Goal: Task Accomplishment & Management: Use online tool/utility

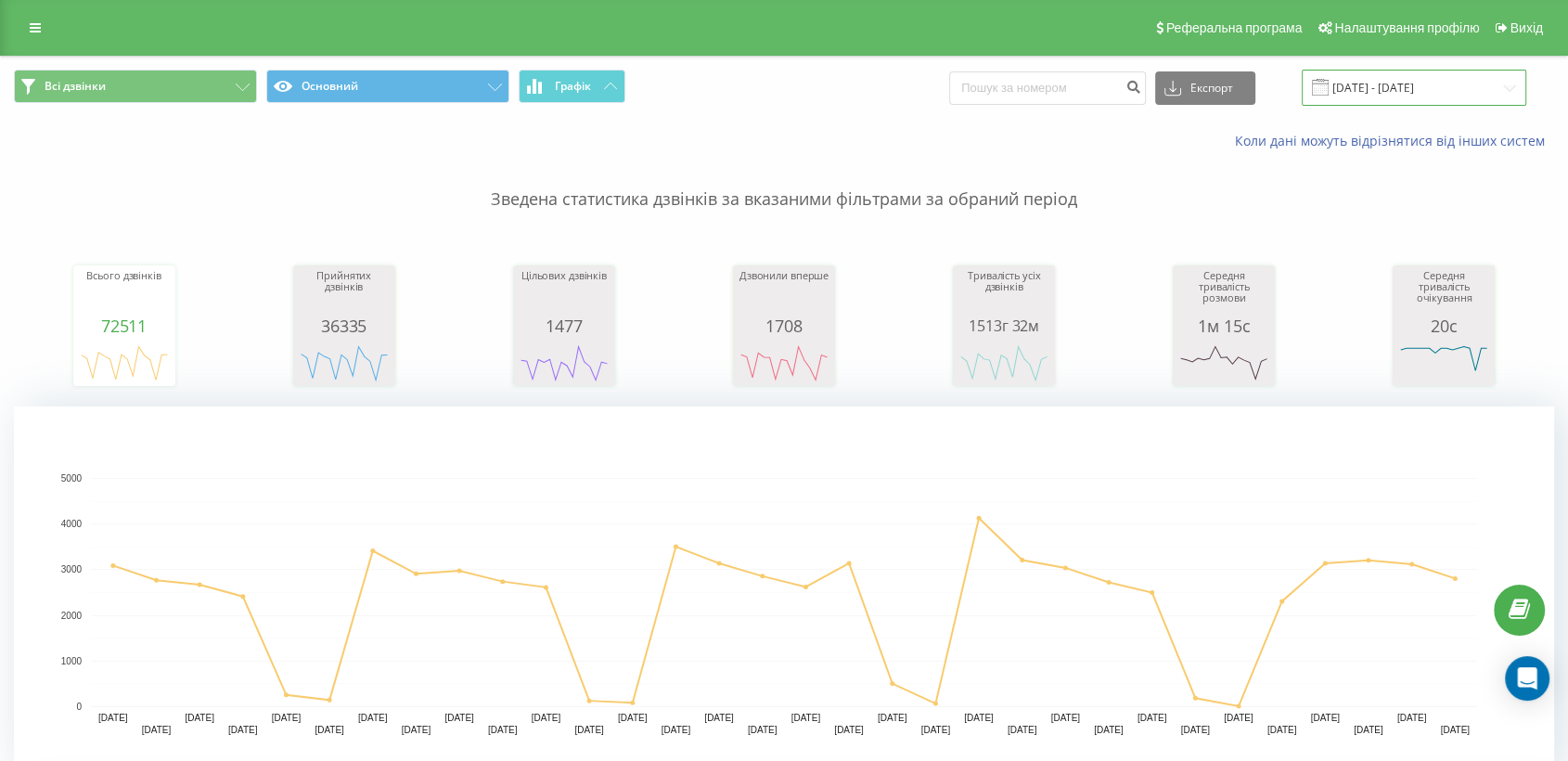
click at [1384, 86] on input "[DATE] - [DATE]" at bounding box center [1413, 88] width 224 height 36
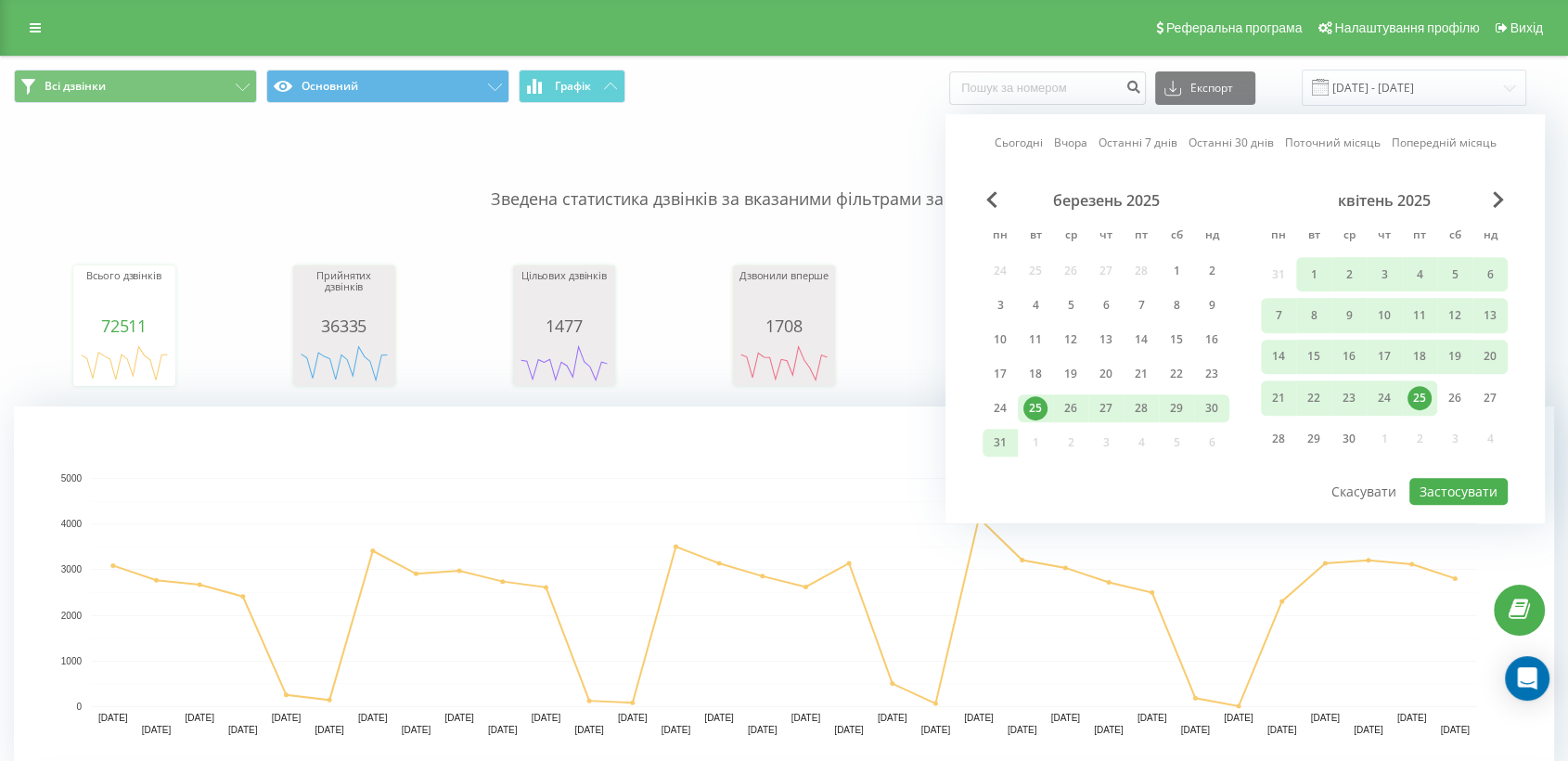
click at [1011, 141] on link "Сьогодні" at bounding box center [1018, 144] width 48 height 18
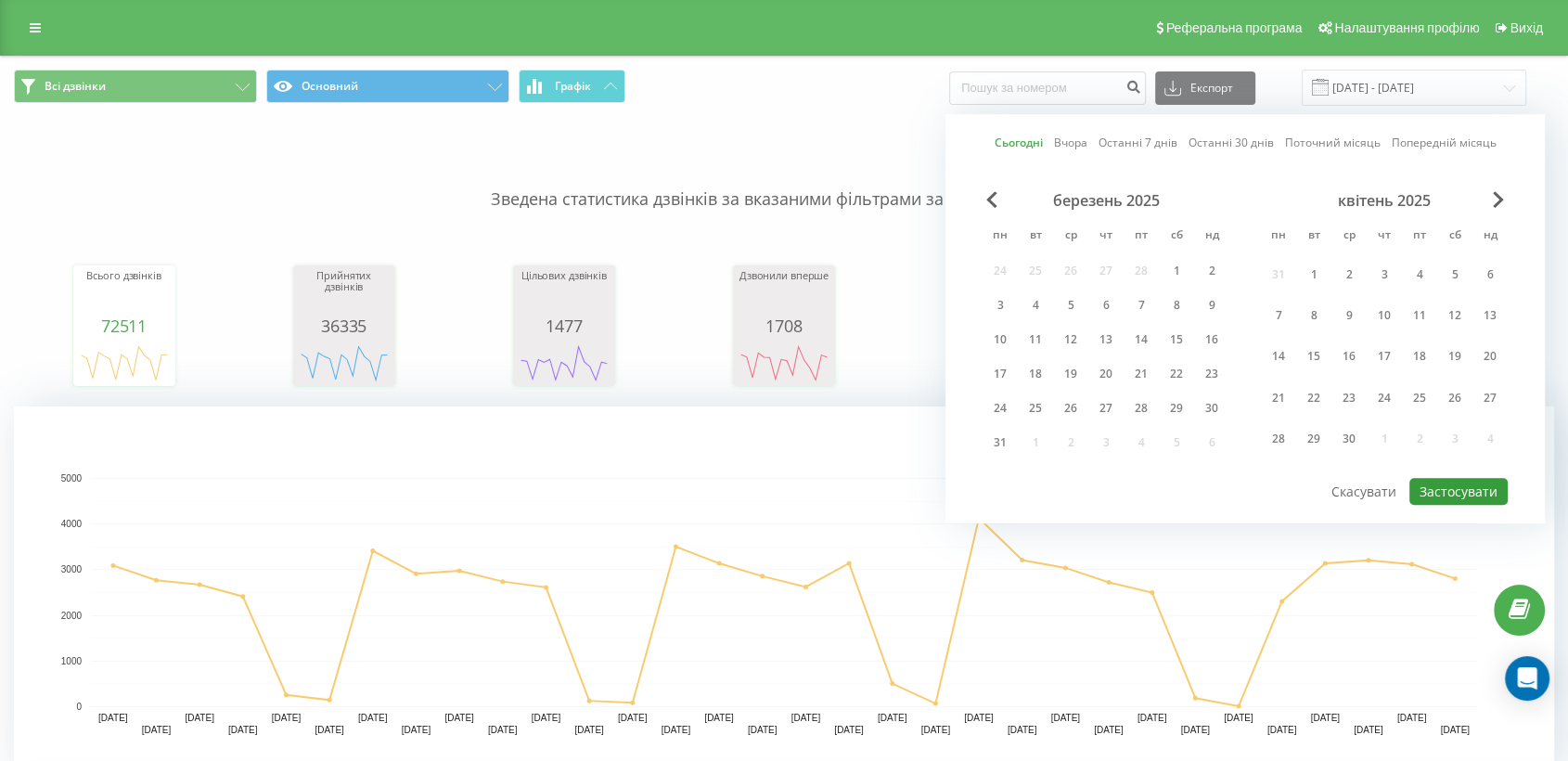
drag, startPoint x: 1454, startPoint y: 490, endPoint x: 799, endPoint y: 718, distance: 693.5
click at [1410, 491] on button "Застосувати" at bounding box center [1458, 491] width 99 height 27
type input "[DATE] - [DATE]"
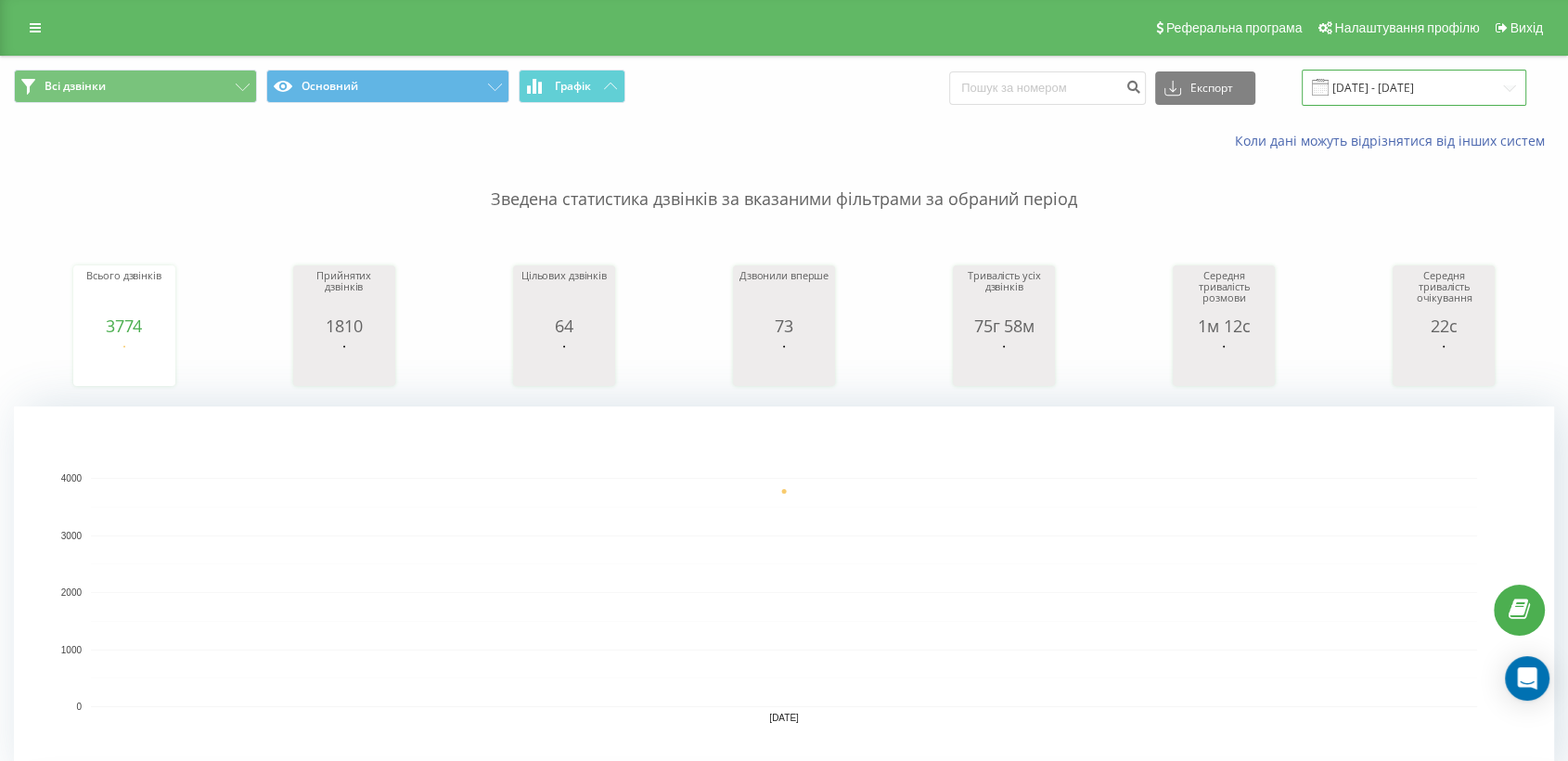
click at [1360, 94] on input "[DATE] - [DATE]" at bounding box center [1413, 88] width 224 height 36
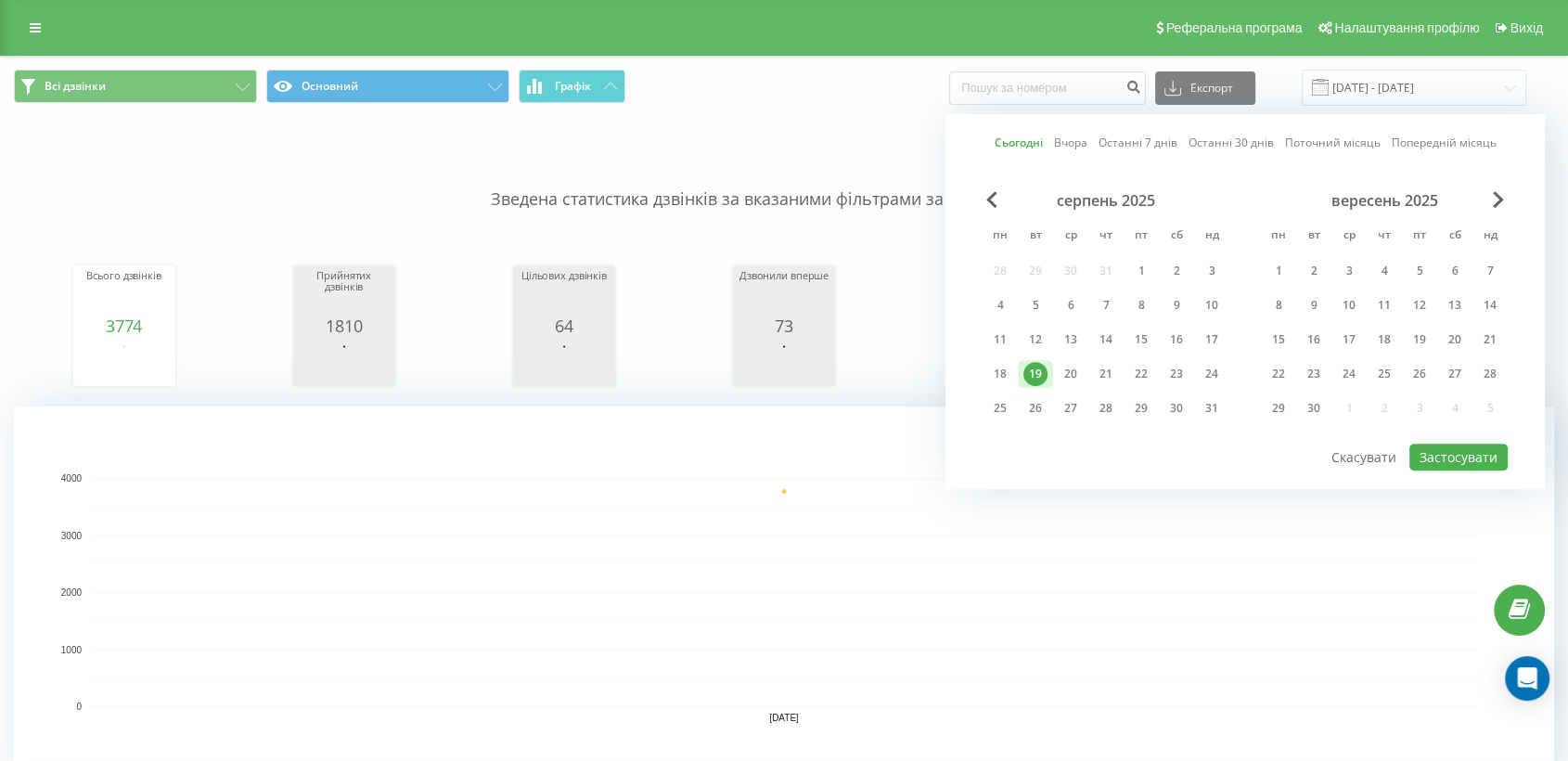
click at [626, 398] on div "Зведена статистика дзвінків за вказаними фільтрами за обраний період Всього дзв…" at bounding box center [784, 464] width 1540 height 627
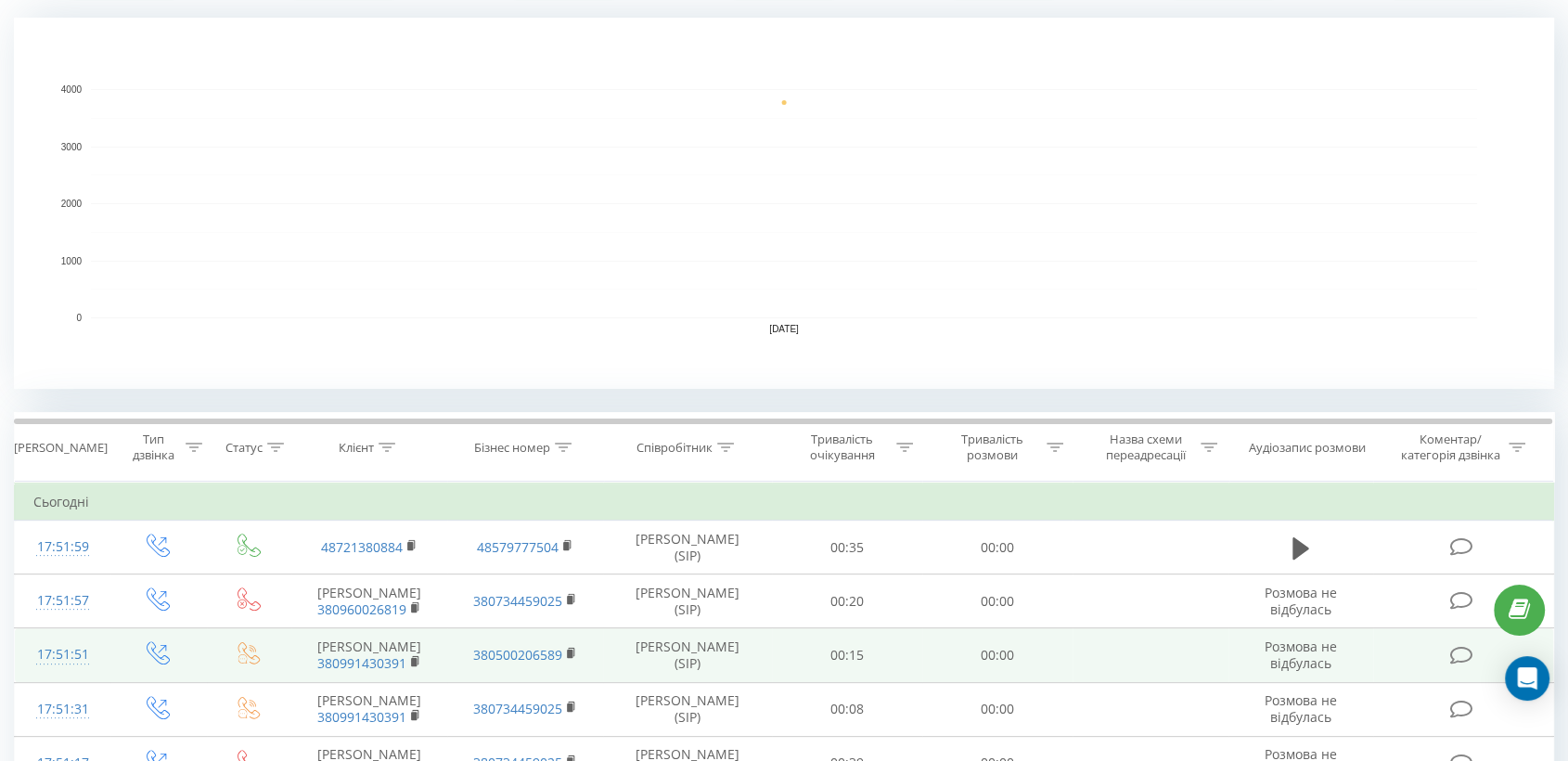
scroll to position [515, 0]
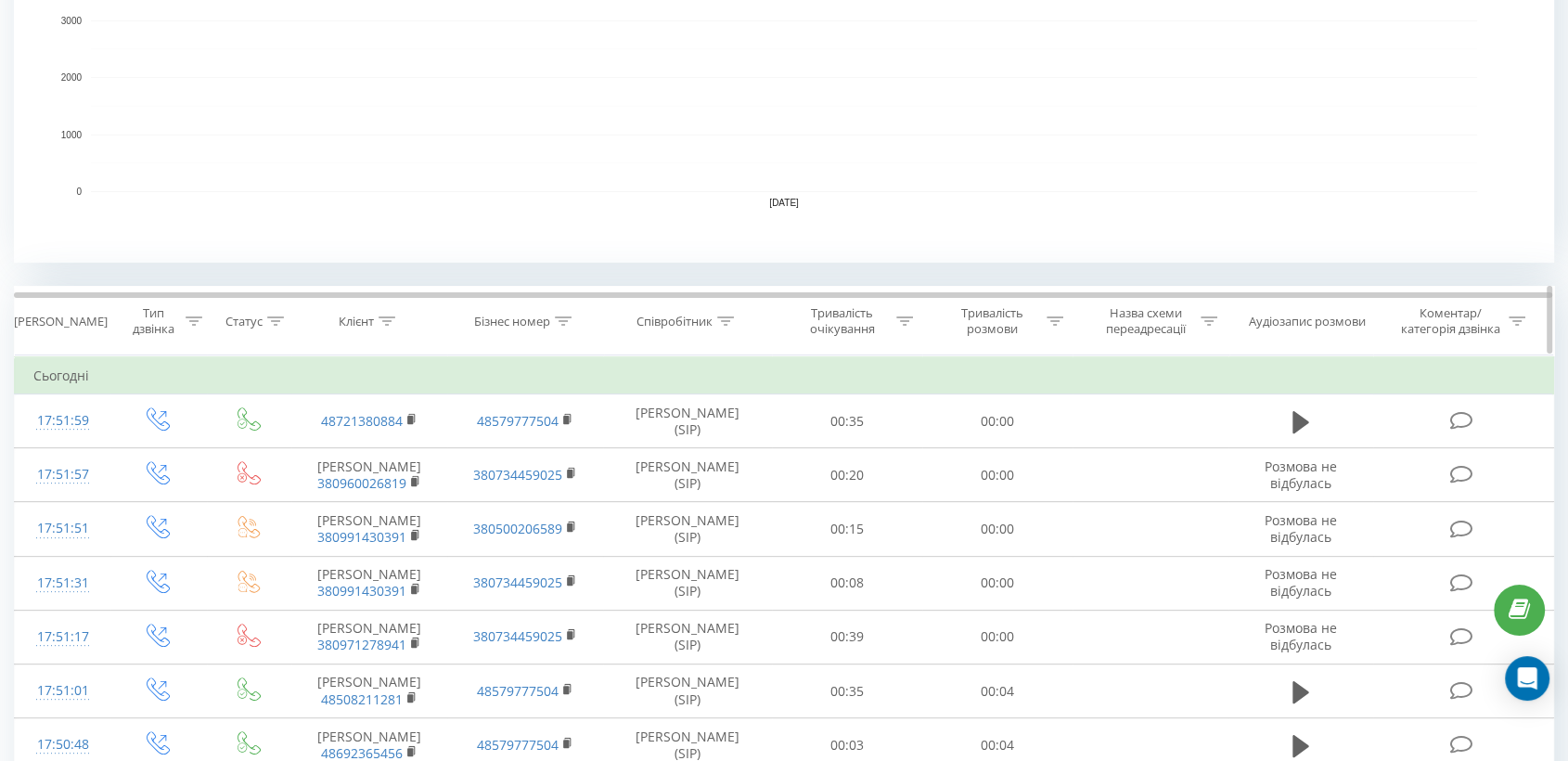
click at [726, 316] on icon at bounding box center [725, 320] width 17 height 9
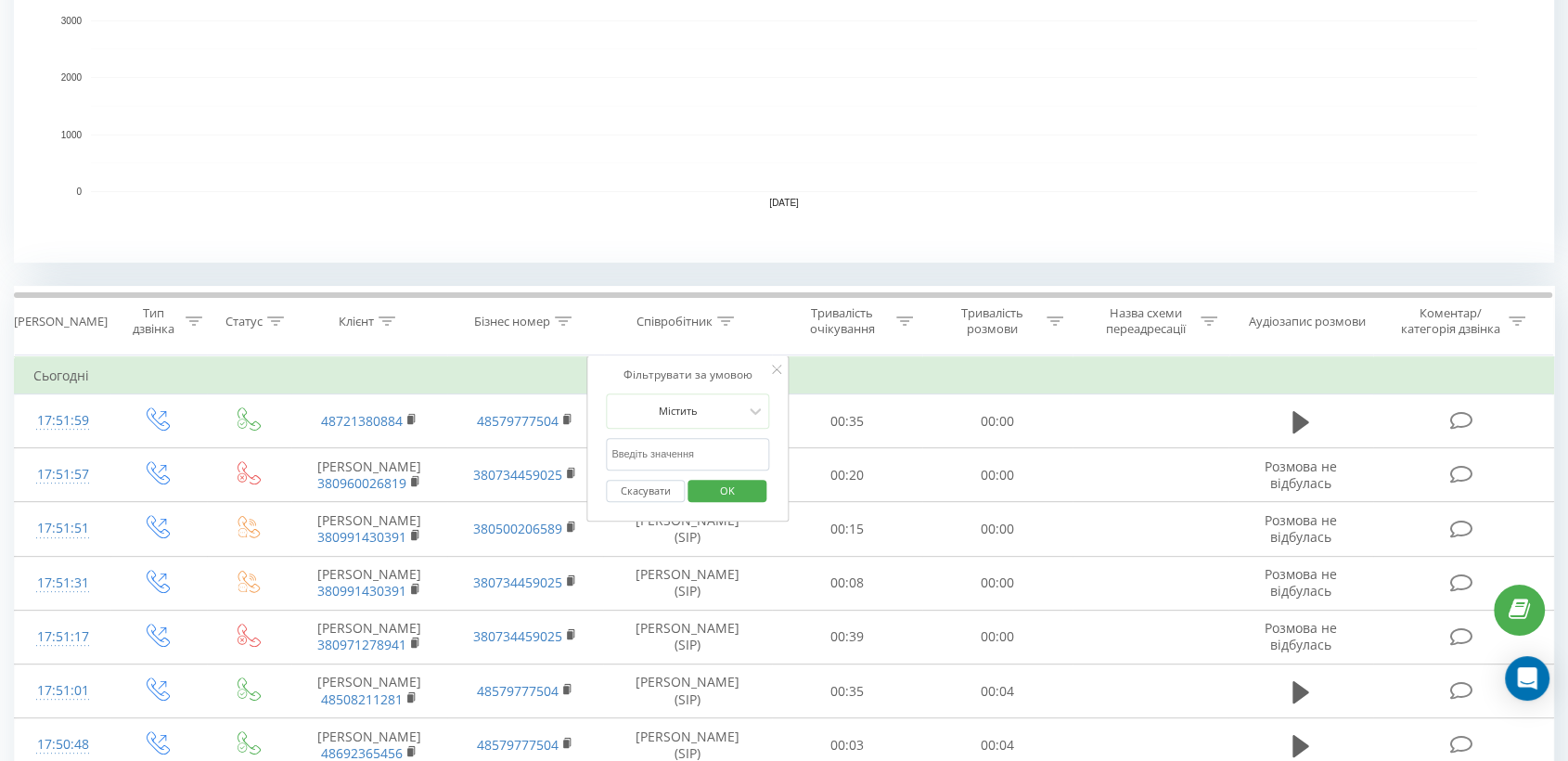
click at [657, 461] on input "text" at bounding box center [687, 454] width 164 height 33
type input "піль"
click at [723, 486] on span "OK" at bounding box center [727, 490] width 52 height 29
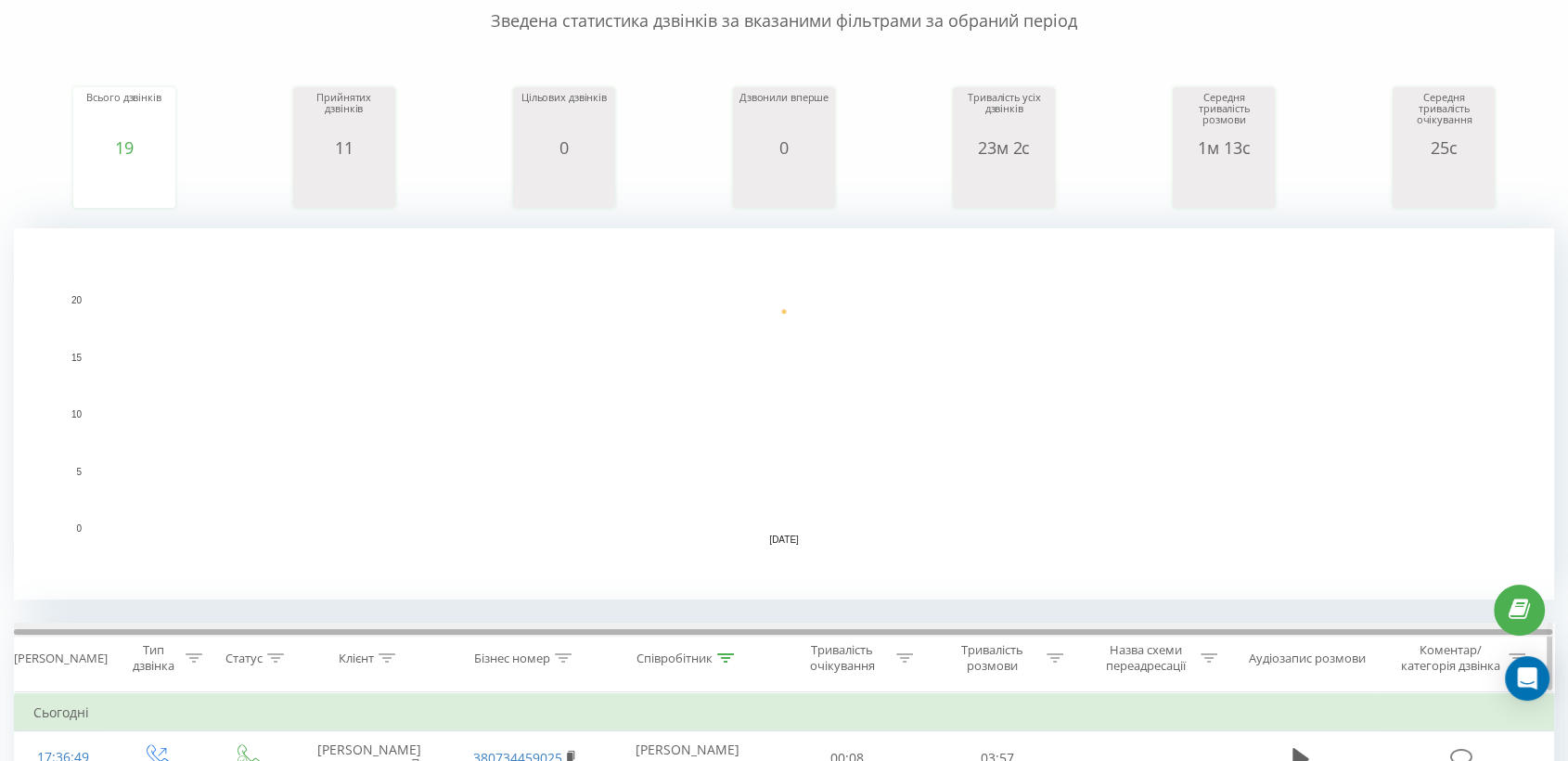
scroll to position [412, 0]
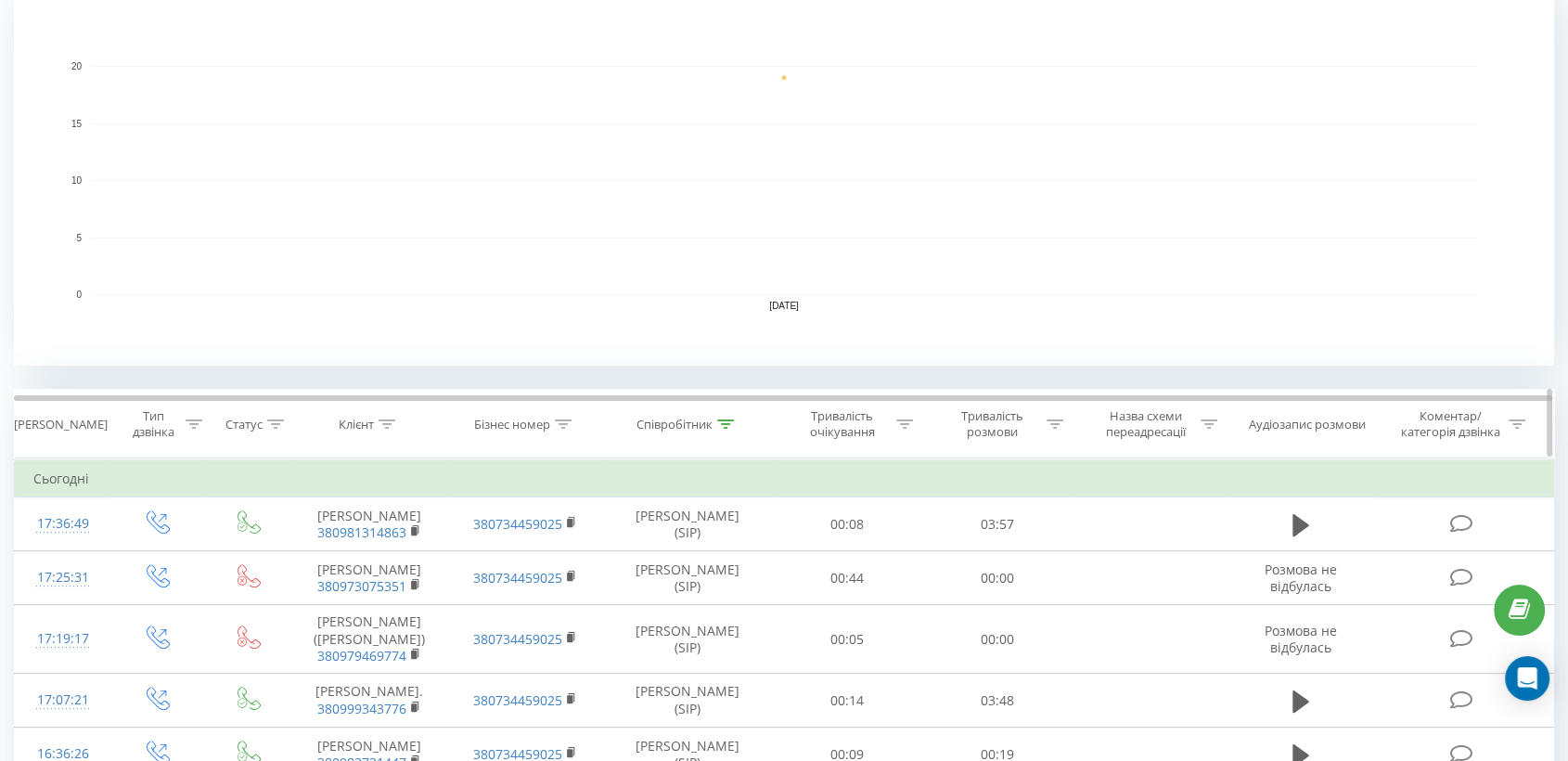
click at [1053, 426] on icon at bounding box center [1054, 423] width 17 height 9
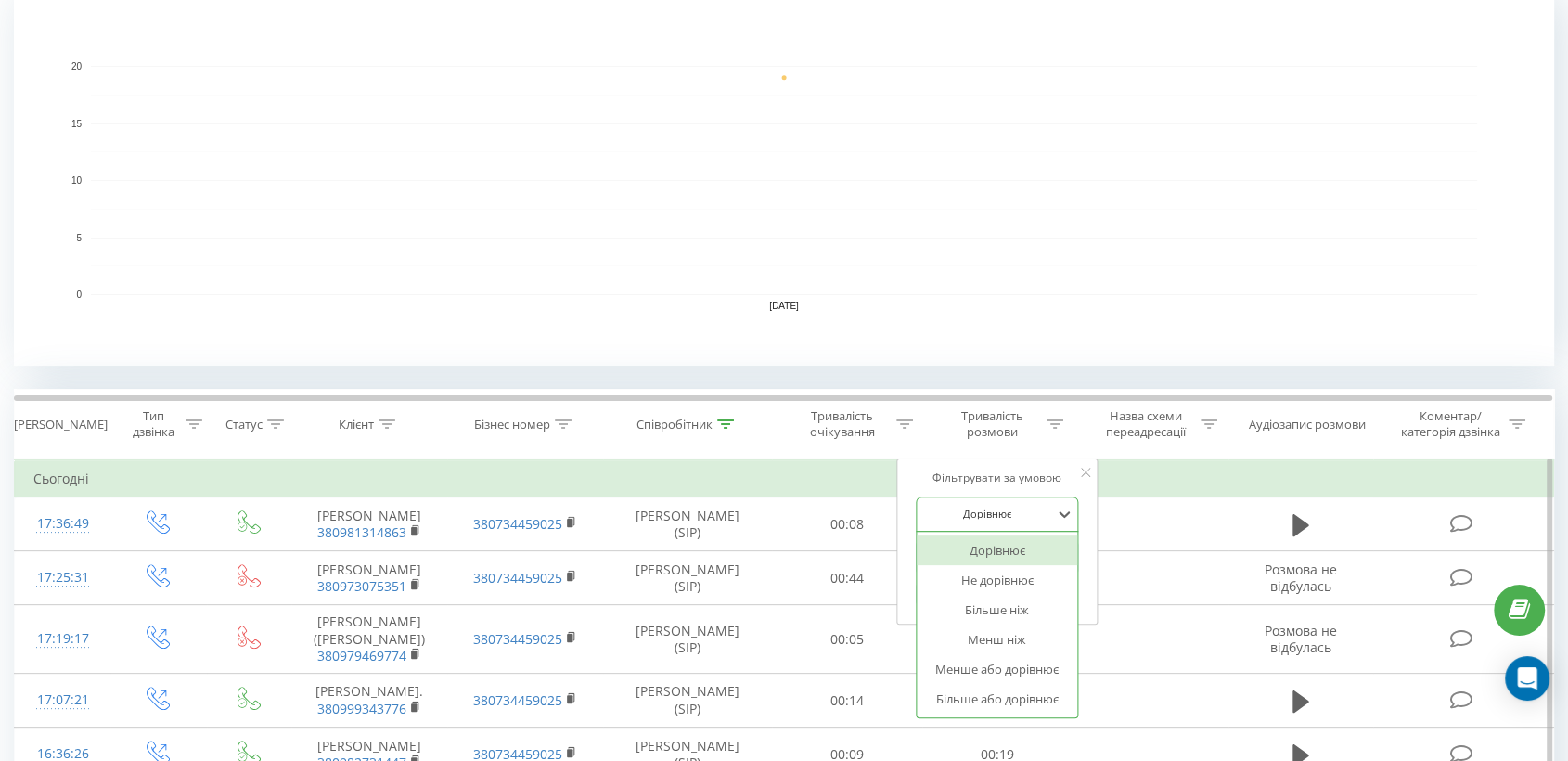
click at [986, 514] on div at bounding box center [986, 514] width 132 height 18
click at [987, 651] on div "Більше або дорівнює" at bounding box center [997, 698] width 162 height 30
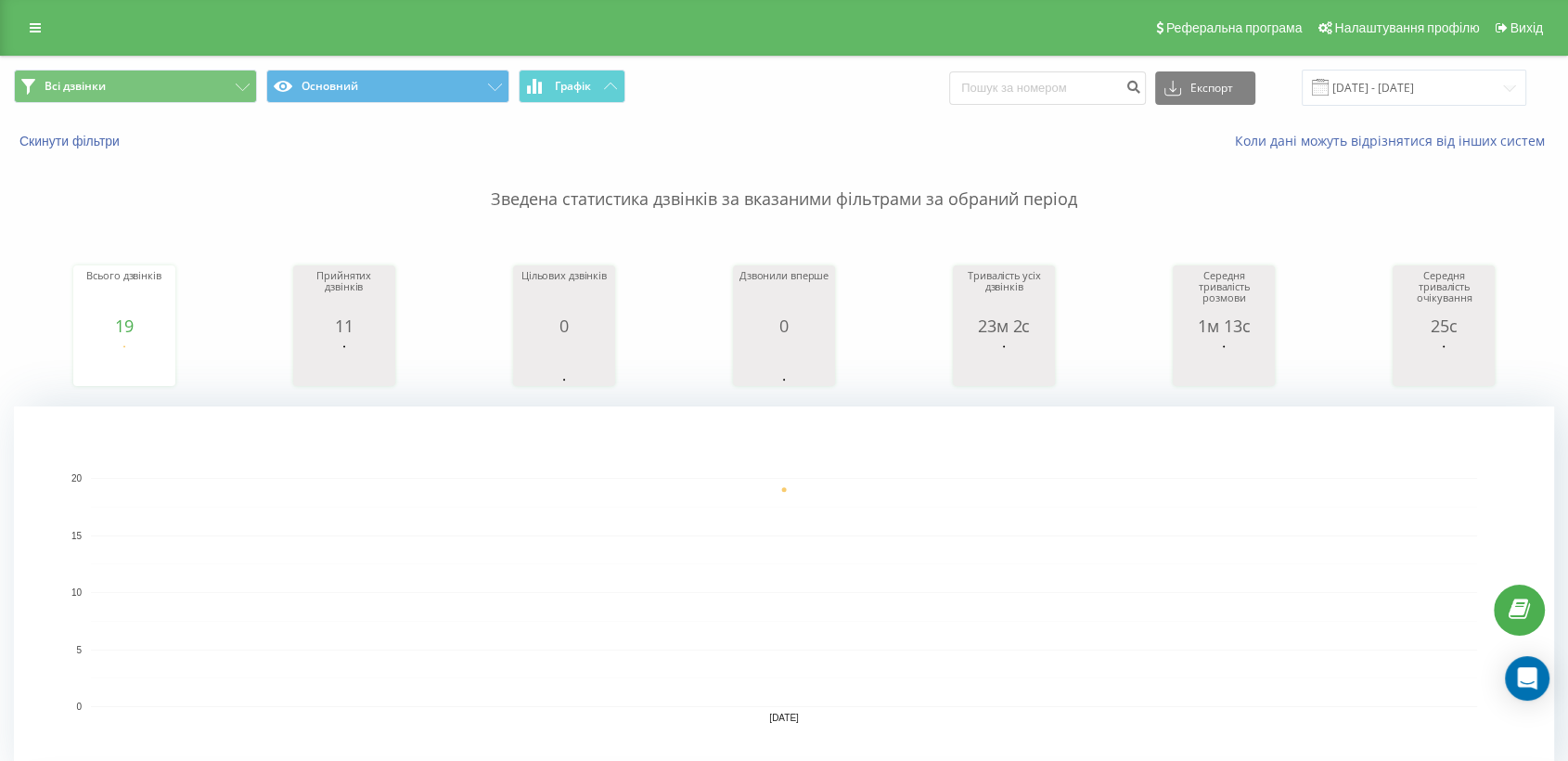
scroll to position [515, 0]
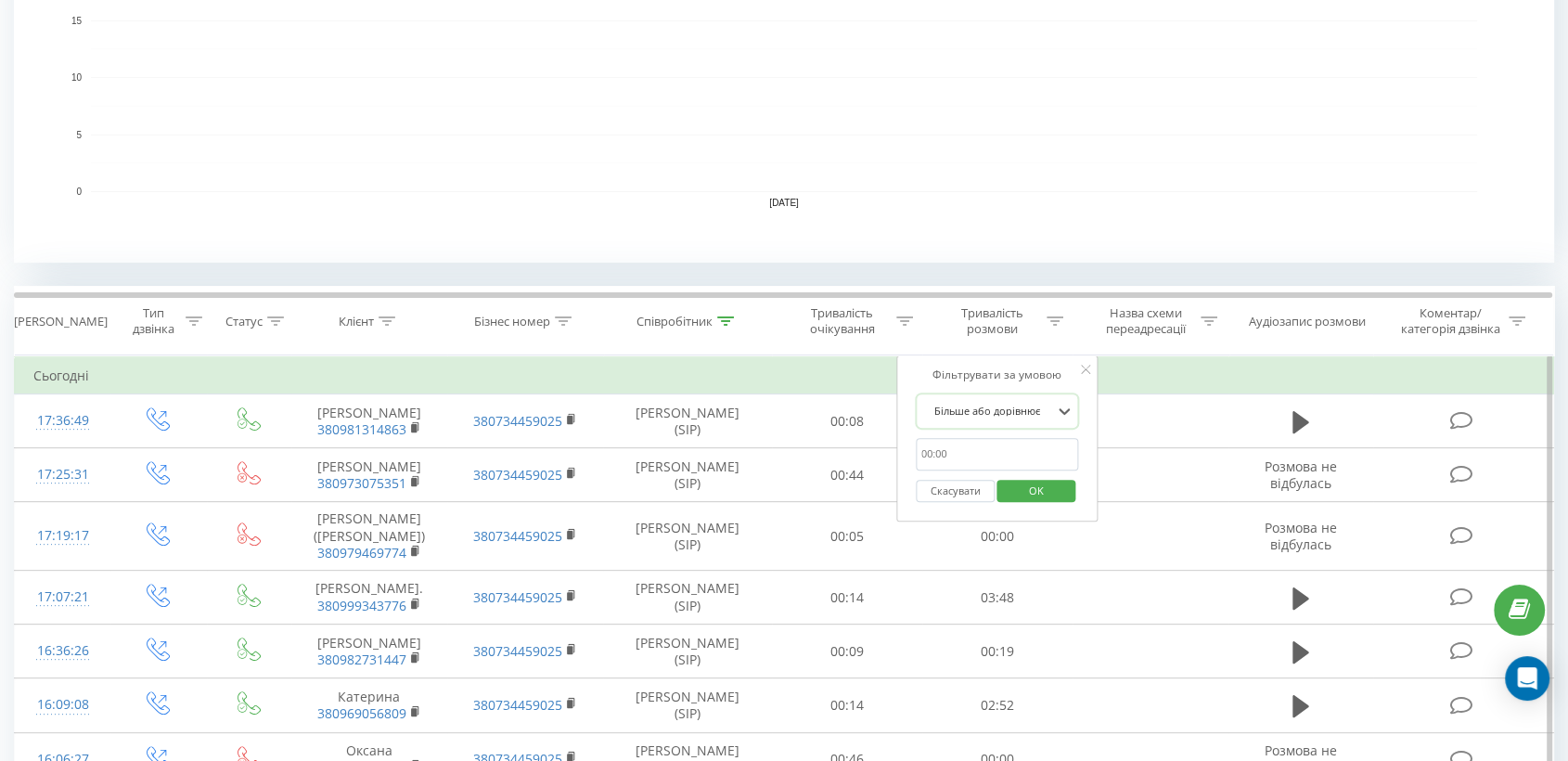
drag, startPoint x: 969, startPoint y: 447, endPoint x: 983, endPoint y: 463, distance: 21.3
click at [969, 447] on input "text" at bounding box center [997, 454] width 164 height 33
type input "00:30"
click at [1026, 485] on span "OK" at bounding box center [1036, 490] width 52 height 29
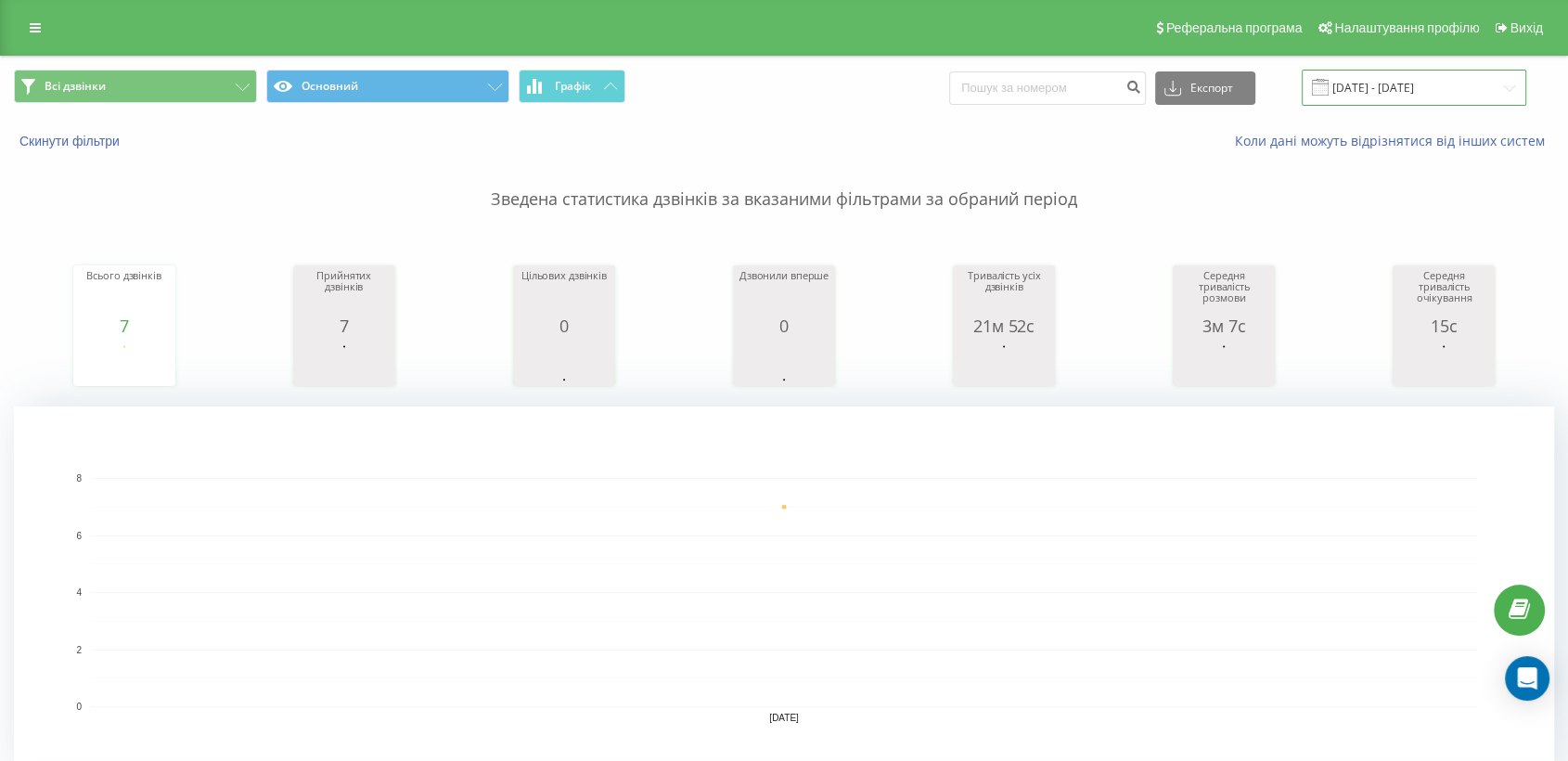
click at [1389, 84] on input "[DATE] - [DATE]" at bounding box center [1413, 88] width 224 height 36
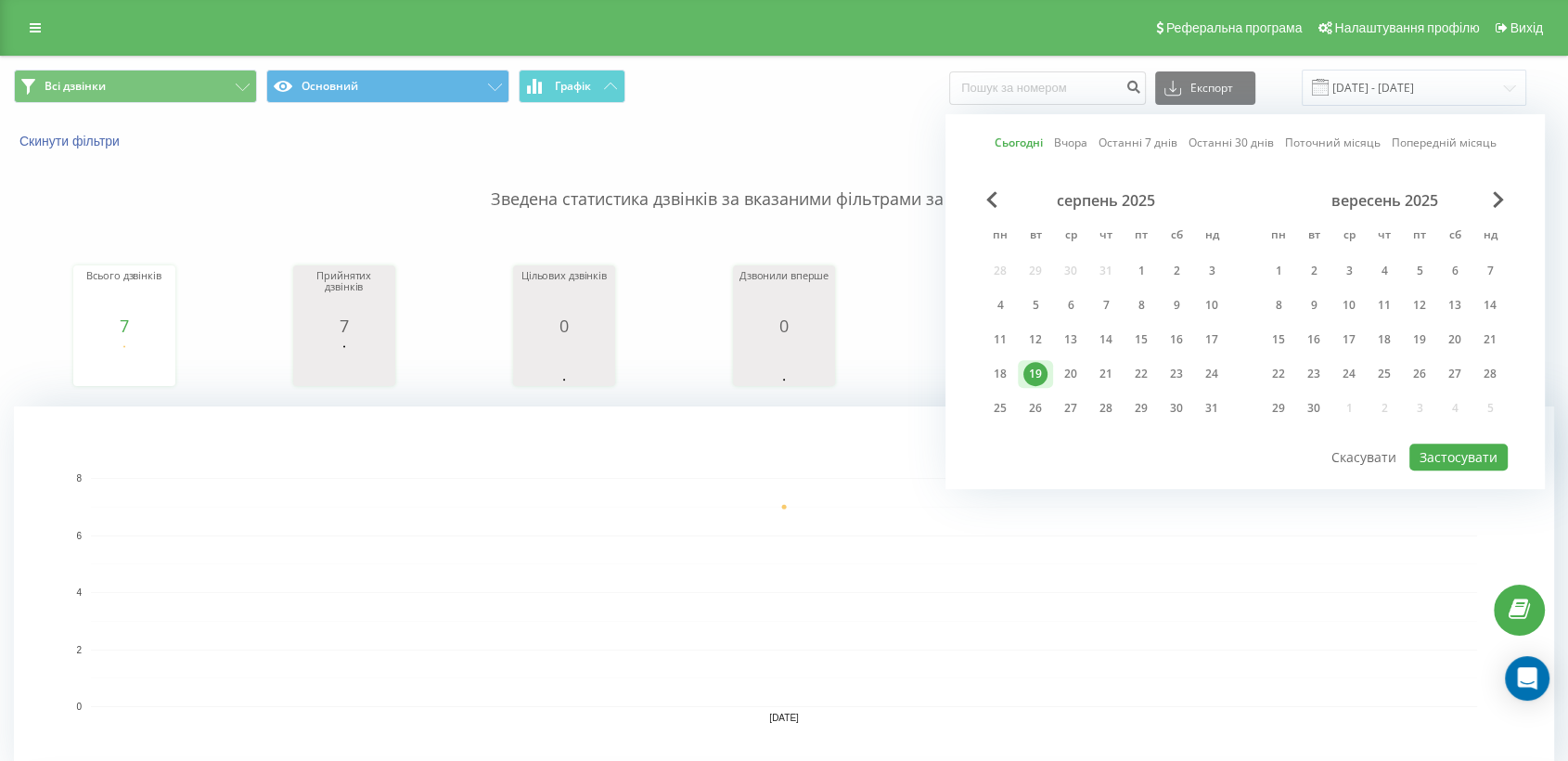
click at [1024, 139] on link "Сьогодні" at bounding box center [1018, 144] width 48 height 18
click at [1410, 459] on button "Застосувати" at bounding box center [1458, 457] width 99 height 27
